Goal: Task Accomplishment & Management: Use online tool/utility

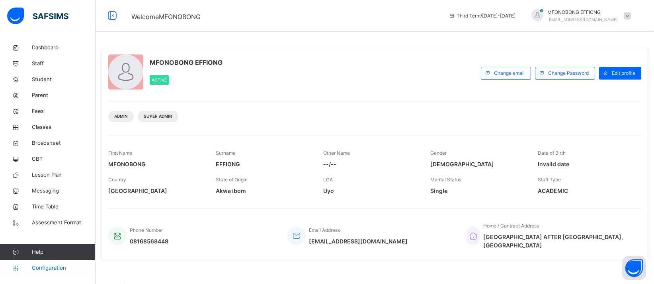
click at [61, 269] on span "Configuration" at bounding box center [63, 268] width 63 height 8
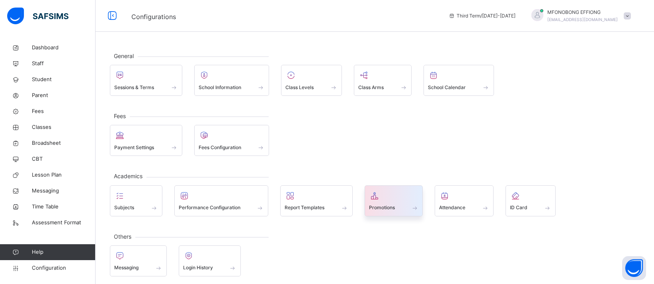
click at [388, 208] on span "Promotions" at bounding box center [382, 207] width 26 height 7
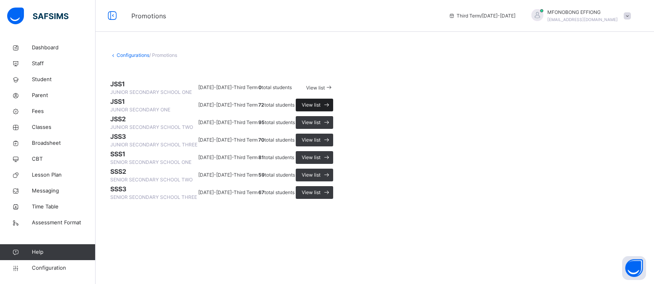
click at [333, 111] on span at bounding box center [326, 105] width 13 height 13
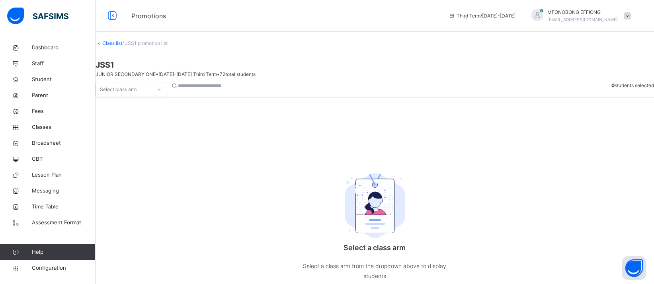
click at [166, 90] on div at bounding box center [159, 89] width 14 height 13
click at [156, 107] on div "A" at bounding box center [131, 108] width 71 height 14
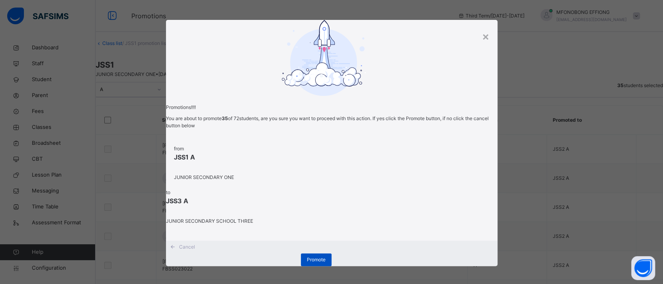
click at [325, 261] on span "Promote" at bounding box center [316, 259] width 19 height 7
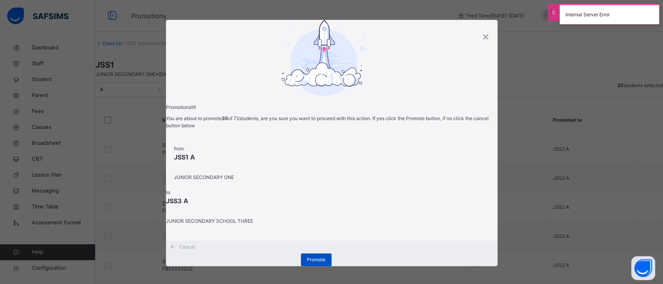
click at [325, 261] on span "Promote" at bounding box center [316, 259] width 19 height 7
